Goal: Information Seeking & Learning: Find specific page/section

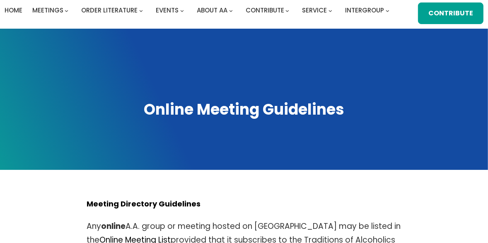
scroll to position [63, 0]
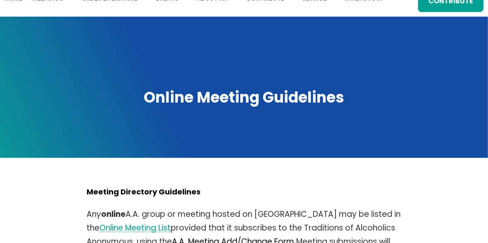
click at [104, 222] on link "Online Meeting List" at bounding box center [135, 227] width 71 height 11
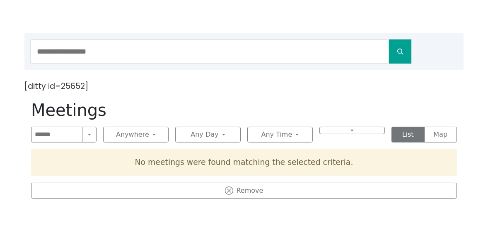
scroll to position [90, 0]
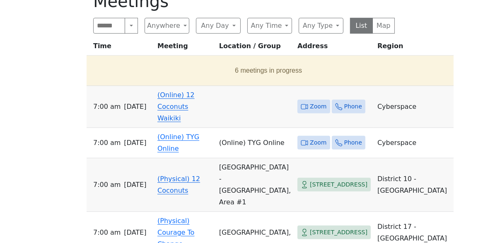
scroll to position [316, 0]
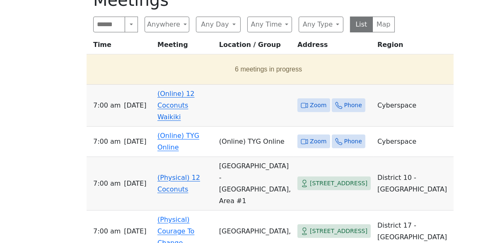
click at [310, 100] on span "Zoom" at bounding box center [318, 105] width 17 height 10
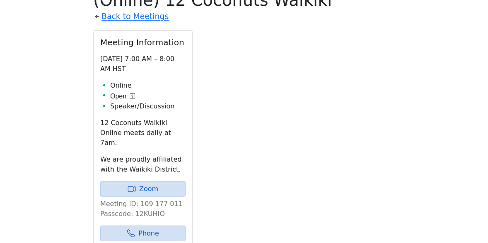
scroll to position [282, 0]
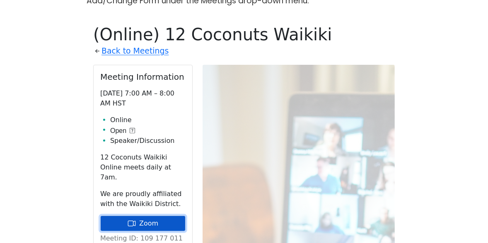
click at [148, 215] on link "Zoom" at bounding box center [142, 223] width 85 height 16
